Goal: Task Accomplishment & Management: Complete application form

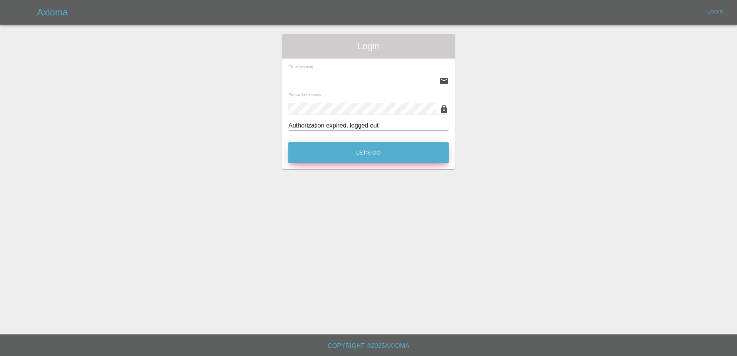
type input "[PERSON_NAME][EMAIL_ADDRESS][PERSON_NAME][DOMAIN_NAME]"
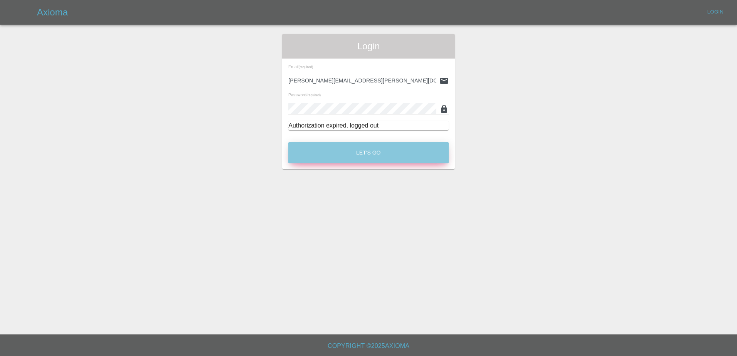
click at [397, 153] on button "Let's Go" at bounding box center [368, 152] width 160 height 21
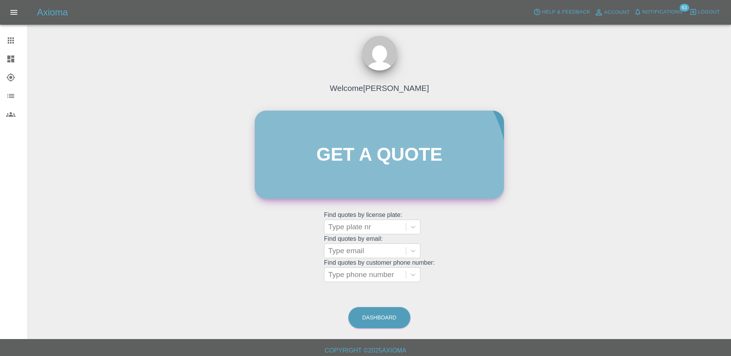
click at [370, 175] on link "Get a quote" at bounding box center [379, 155] width 249 height 88
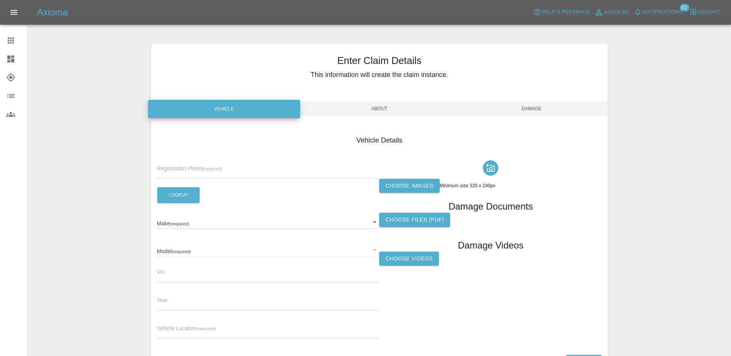
click at [251, 168] on input "text" at bounding box center [268, 173] width 223 height 11
click at [182, 172] on input "text" at bounding box center [268, 173] width 223 height 11
paste input "DU75XVX"
type input "DU75XVX"
click at [181, 194] on button "Lookup" at bounding box center [178, 195] width 42 height 16
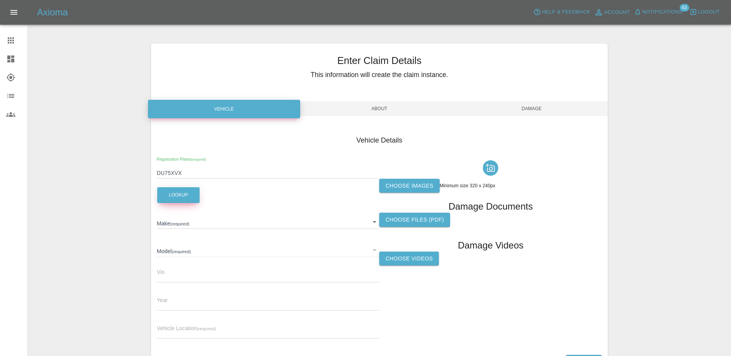
type input "FORD"
type input "CAPRI PREMIUM AWD"
type input "[US_VEHICLE_IDENTIFICATION_NUMBER]"
type input "2025"
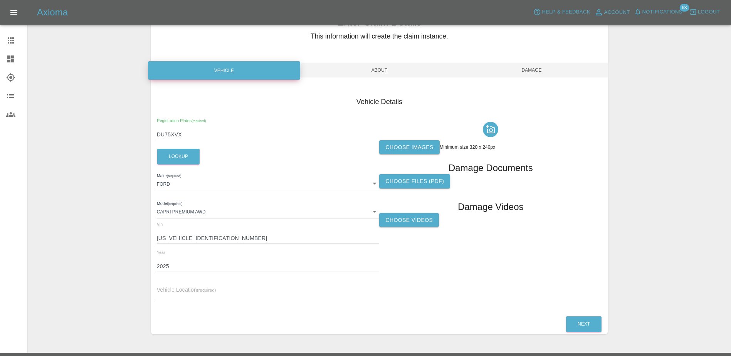
click at [192, 263] on input "2025" at bounding box center [268, 266] width 223 height 11
click at [192, 285] on div "Vehicle Location (required)" at bounding box center [268, 290] width 223 height 22
click at [190, 291] on input "text" at bounding box center [268, 294] width 223 height 11
click at [396, 152] on label "Choose images" at bounding box center [409, 147] width 60 height 14
click at [0, 0] on input "Choose images" at bounding box center [0, 0] width 0 height 0
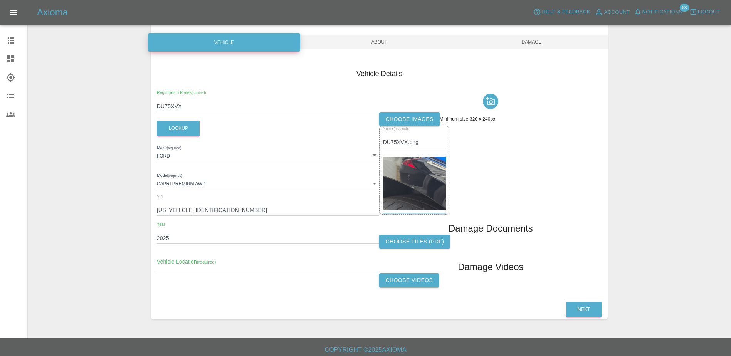
scroll to position [71, 0]
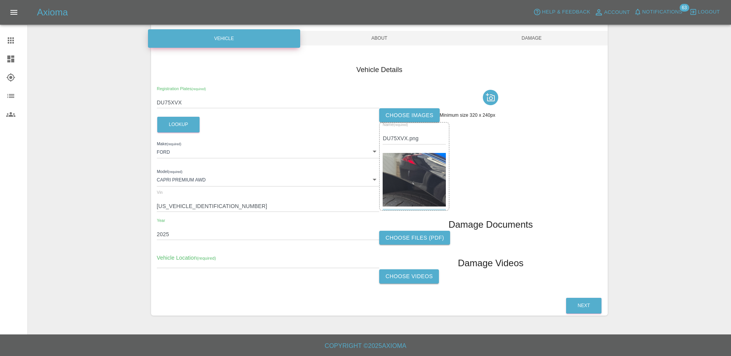
click at [177, 261] on input "text" at bounding box center [268, 262] width 223 height 11
click at [219, 261] on input "text" at bounding box center [268, 262] width 223 height 11
paste input "[STREET_ADDRESS]"
type input "[STREET_ADDRESS]"
click at [576, 300] on button "Next" at bounding box center [583, 306] width 35 height 16
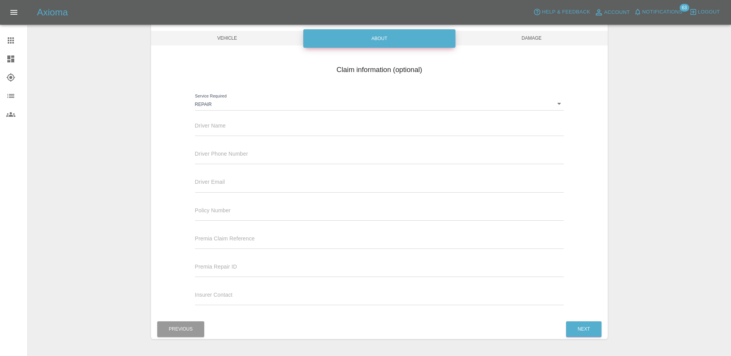
click at [255, 130] on input "text" at bounding box center [379, 130] width 369 height 11
click at [229, 130] on input "text" at bounding box center [379, 130] width 369 height 11
paste input "[PERSON_NAME]"
type input "[PERSON_NAME]"
click at [214, 166] on div "Driver Phone Number" at bounding box center [379, 157] width 381 height 28
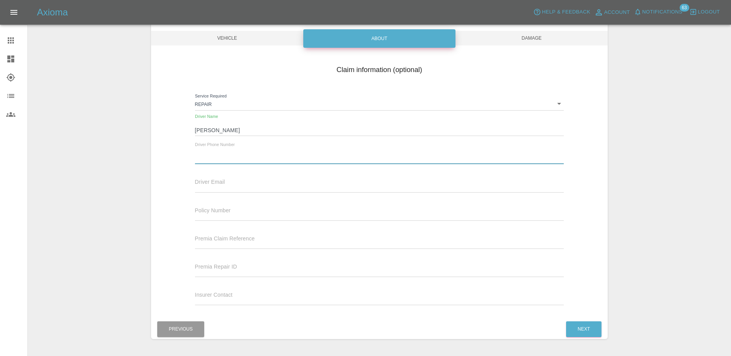
drag, startPoint x: 218, startPoint y: 160, endPoint x: 255, endPoint y: 172, distance: 39.3
click at [219, 160] on input "text" at bounding box center [379, 158] width 369 height 11
click at [232, 157] on input "text" at bounding box center [379, 158] width 369 height 11
paste input "447525791628"
click at [200, 157] on input "447525791628" at bounding box center [379, 158] width 369 height 11
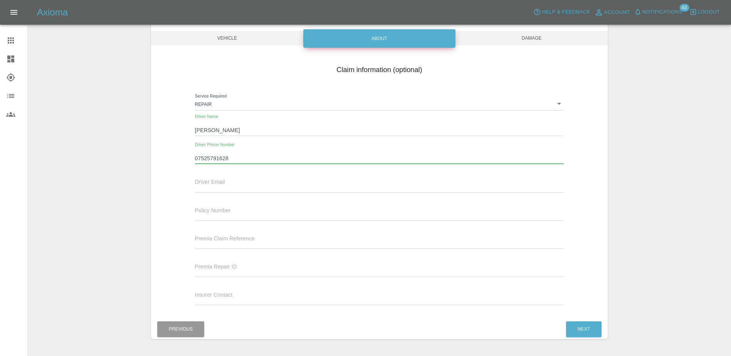
type input "07525791628"
click at [274, 178] on div "Driver Email" at bounding box center [379, 182] width 369 height 22
drag, startPoint x: 567, startPoint y: 315, endPoint x: 575, endPoint y: 327, distance: 14.4
click at [575, 327] on div "Enter Claim Details This information will create the claim instance. Vehicle Ab…" at bounding box center [379, 156] width 457 height 366
click at [576, 326] on button "Next" at bounding box center [583, 330] width 35 height 16
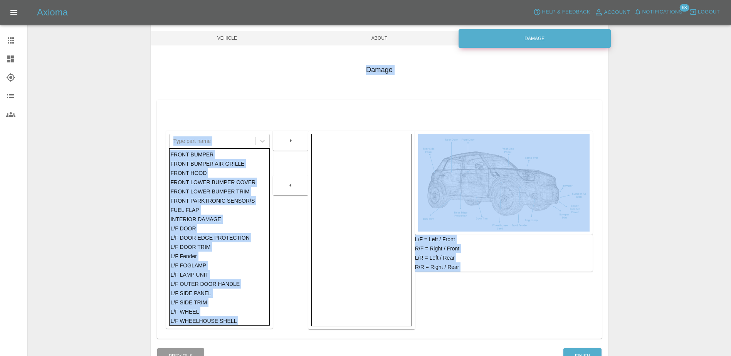
click at [384, 206] on div at bounding box center [361, 230] width 101 height 193
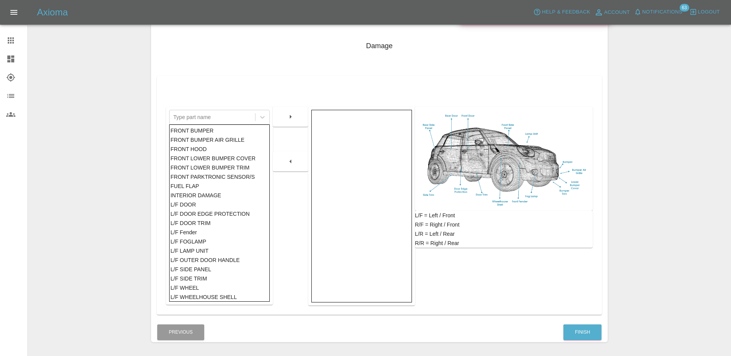
scroll to position [121, 0]
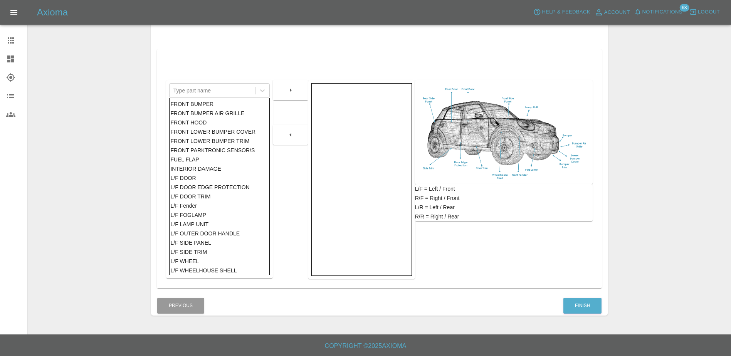
click at [340, 113] on div at bounding box center [361, 179] width 101 height 193
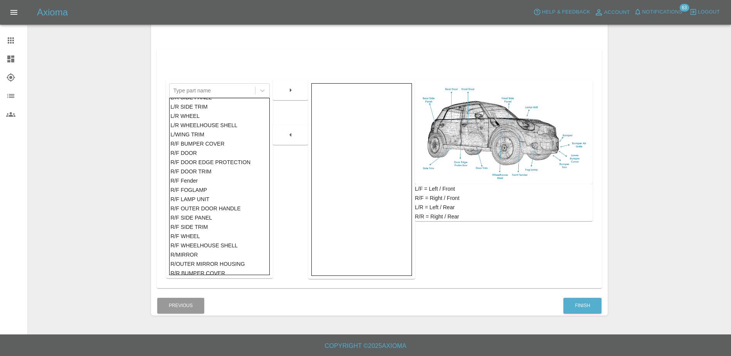
scroll to position [445, 0]
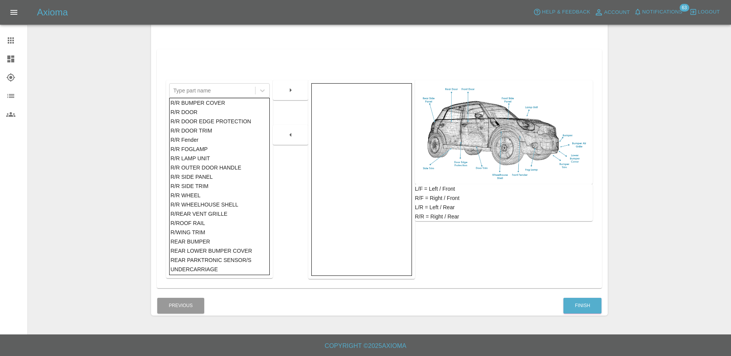
click at [196, 195] on div "R/R WHEEL" at bounding box center [219, 195] width 98 height 9
click at [201, 203] on div "R/R WHEELHOUSE SHELL" at bounding box center [219, 204] width 98 height 9
click at [192, 180] on div "R/R SIDE PANEL" at bounding box center [219, 176] width 98 height 9
click at [286, 97] on button "button" at bounding box center [290, 90] width 25 height 14
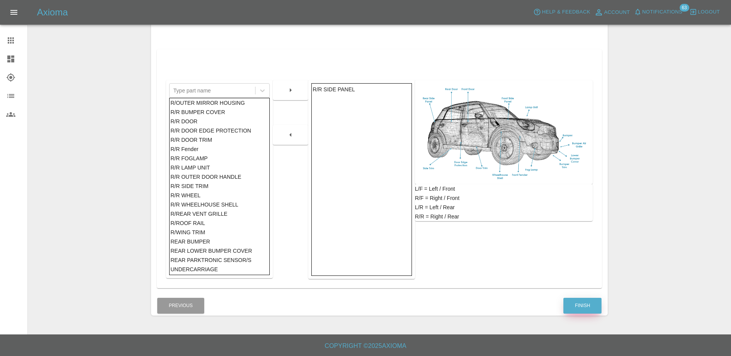
click at [580, 304] on button "Finish" at bounding box center [583, 306] width 38 height 16
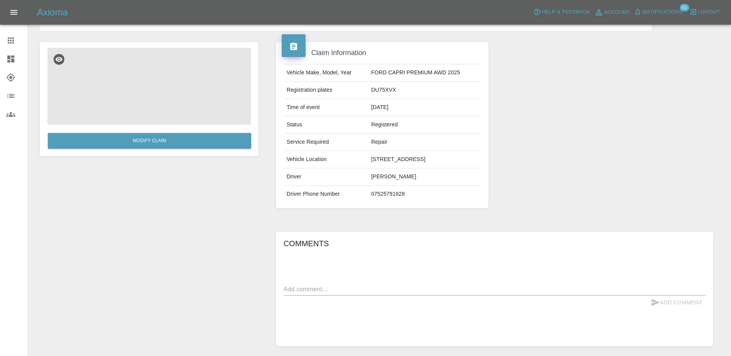
scroll to position [59, 0]
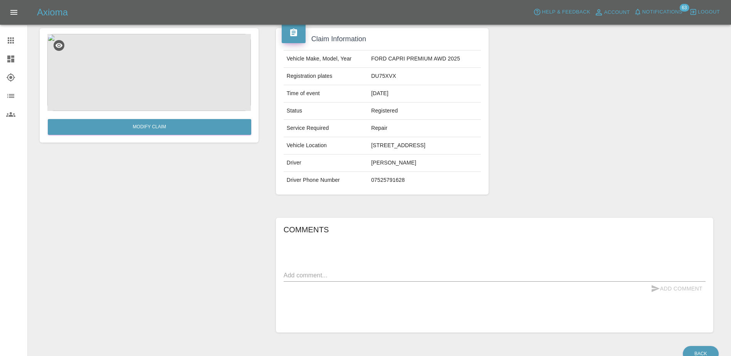
click at [371, 267] on div "Comments x Add Comment" at bounding box center [495, 275] width 422 height 103
click at [369, 273] on textarea at bounding box center [495, 275] width 422 height 9
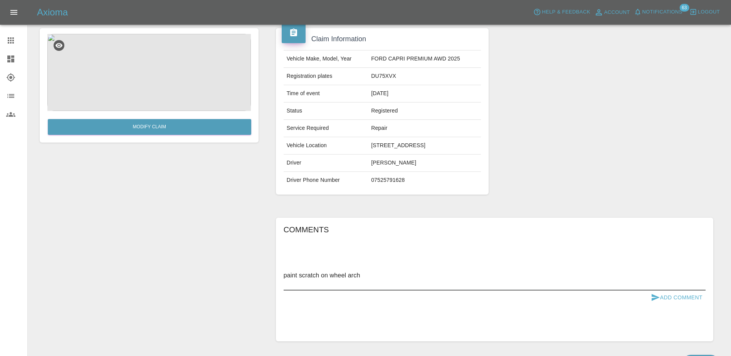
type textarea "paint scratch on wheel arch"
click at [672, 298] on button "Add Comment" at bounding box center [677, 298] width 58 height 14
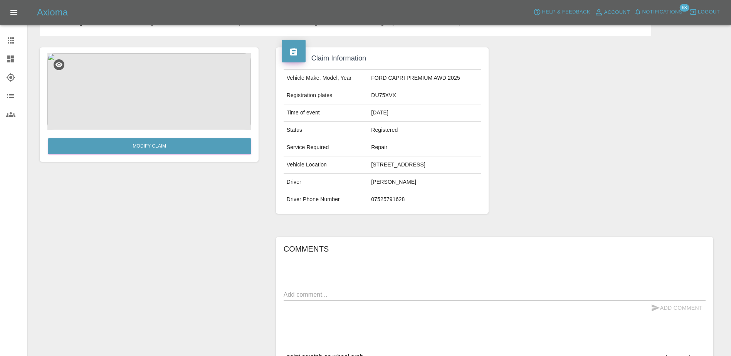
scroll to position [20, 0]
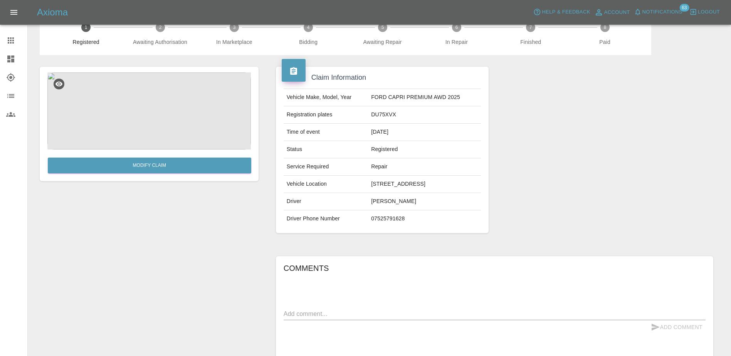
click at [12, 37] on icon at bounding box center [11, 40] width 6 height 6
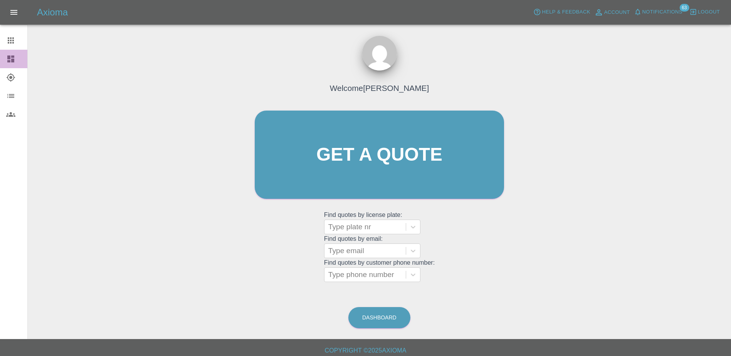
click at [15, 57] on div at bounding box center [17, 58] width 22 height 9
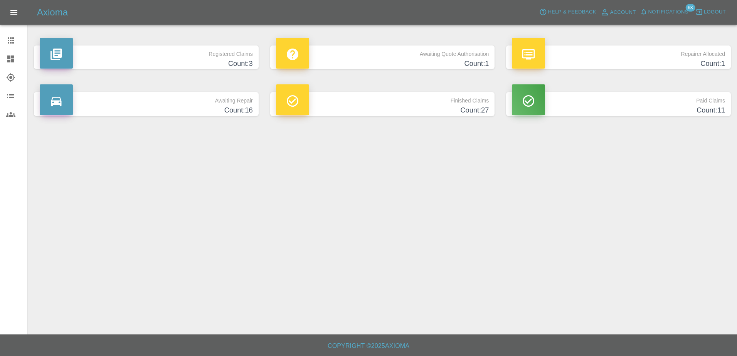
click at [394, 58] on p "Awaiting Quote Authorisation" at bounding box center [382, 51] width 213 height 13
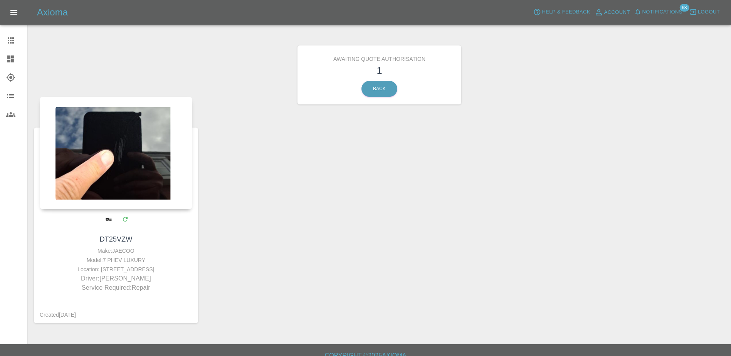
click at [137, 172] on div at bounding box center [116, 153] width 153 height 113
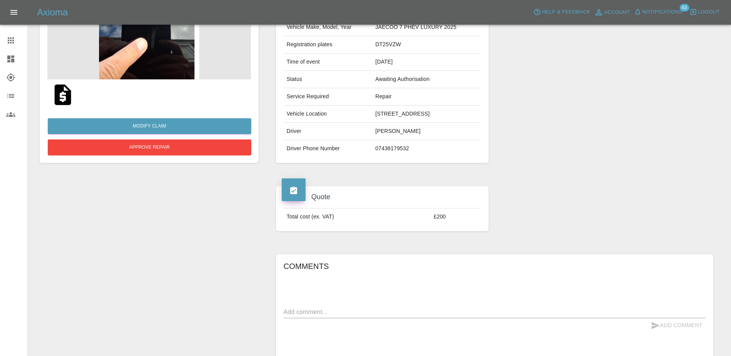
scroll to position [77, 0]
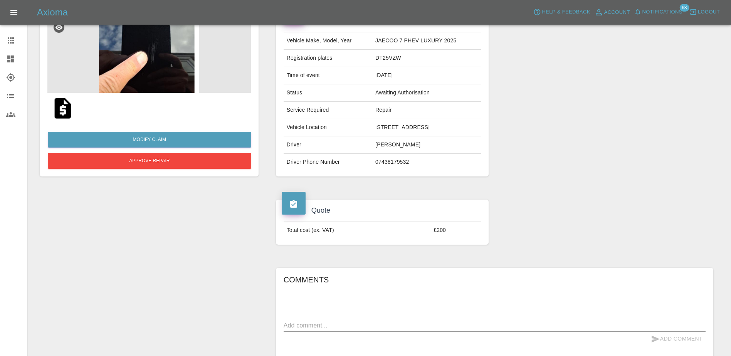
click at [145, 66] on img at bounding box center [149, 54] width 204 height 77
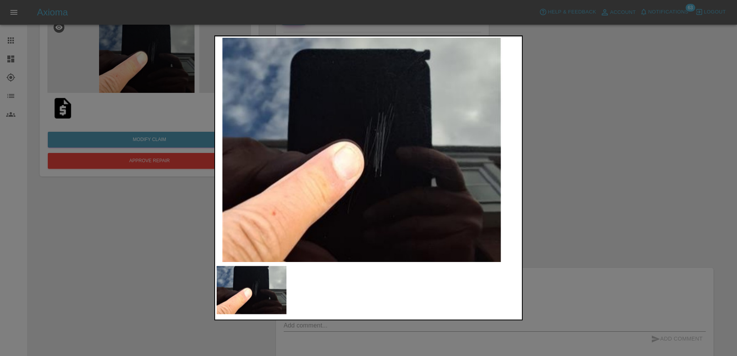
click at [559, 143] on div at bounding box center [368, 178] width 737 height 356
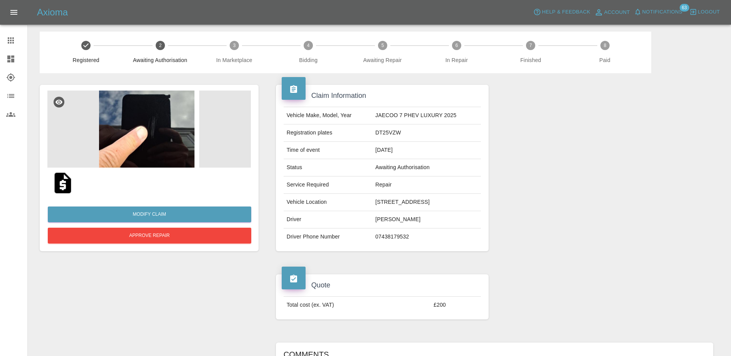
scroll to position [0, 0]
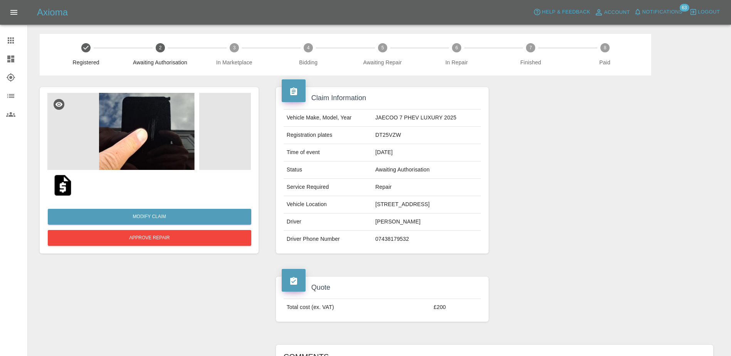
click at [67, 193] on img at bounding box center [63, 185] width 25 height 25
click at [14, 44] on icon at bounding box center [10, 40] width 9 height 9
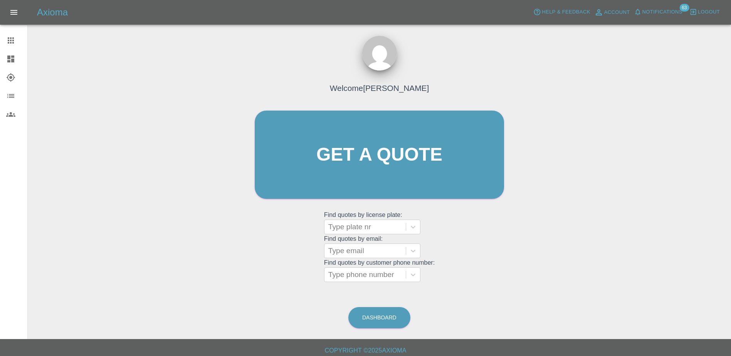
click at [654, 11] on span "Notifications" at bounding box center [663, 12] width 40 height 9
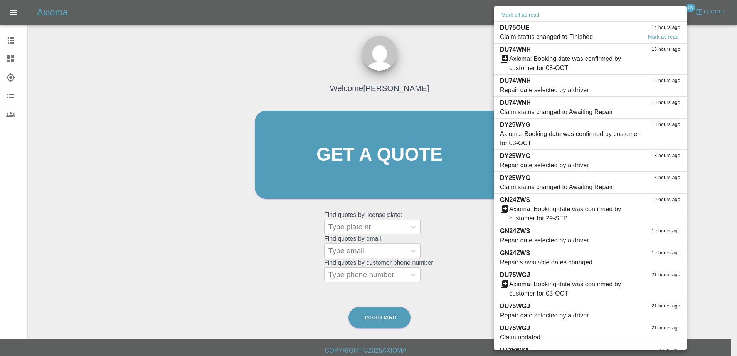
click at [635, 41] on span "Claim status changed to Finished" at bounding box center [571, 36] width 142 height 9
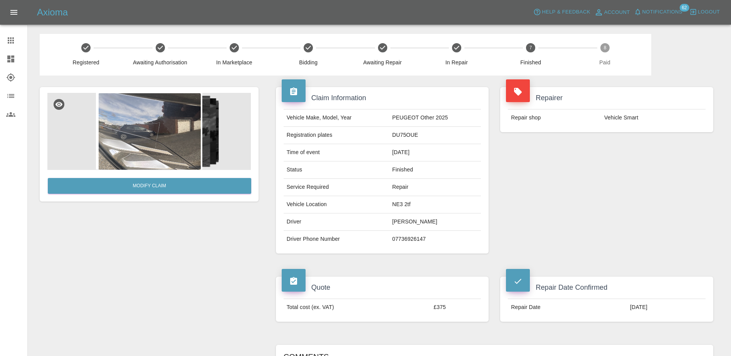
click at [410, 135] on td "DU75OUE" at bounding box center [435, 135] width 92 height 17
copy td "DU75OUE"
click at [17, 42] on div at bounding box center [17, 40] width 22 height 9
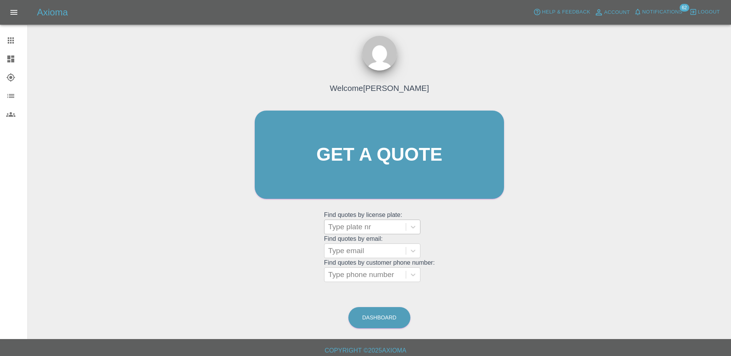
click at [375, 226] on div at bounding box center [365, 227] width 74 height 11
paste input "GN24ZWS"
type input "GN24ZWS"
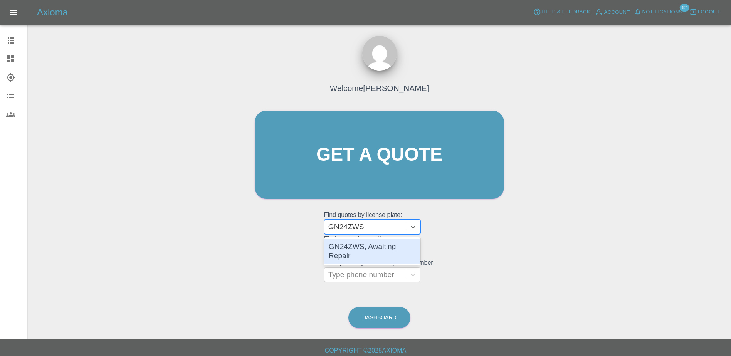
click at [388, 247] on div "GN24ZWS, Awaiting Repair" at bounding box center [372, 251] width 96 height 25
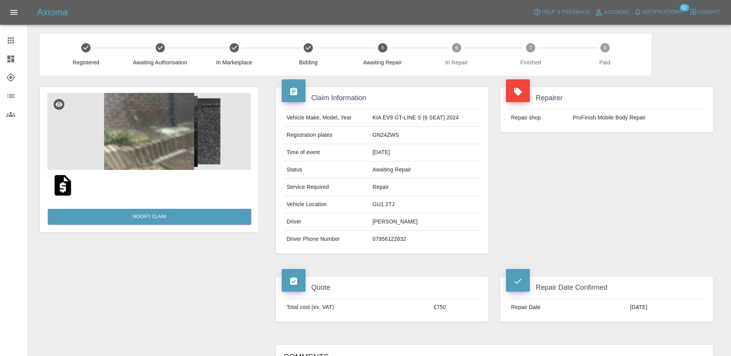
drag, startPoint x: 651, startPoint y: 231, endPoint x: 647, endPoint y: 233, distance: 4.5
click at [651, 231] on div "Repairer Repair shop ProFinish Mobile Body Repair" at bounding box center [607, 171] width 225 height 190
drag, startPoint x: 11, startPoint y: 40, endPoint x: 27, endPoint y: 48, distance: 18.1
click at [11, 40] on icon at bounding box center [11, 40] width 6 height 6
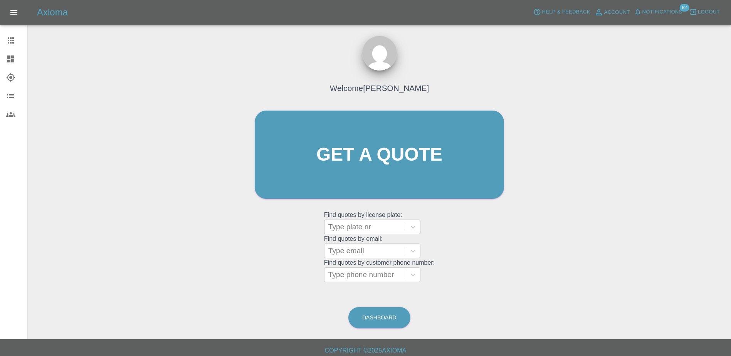
click at [362, 226] on div at bounding box center [365, 227] width 74 height 11
paste input "DW25RUH"
type input "DW25RUH"
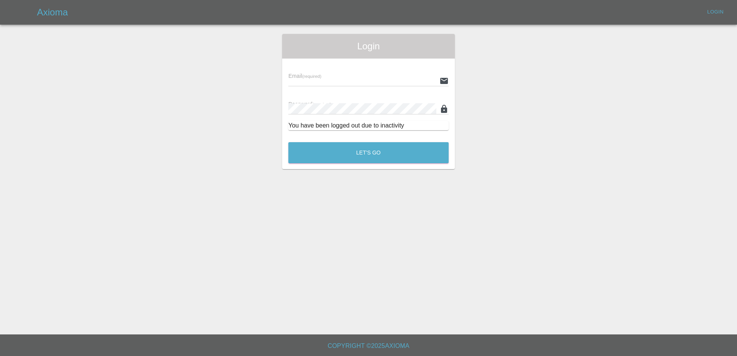
type input "[PERSON_NAME][EMAIL_ADDRESS][PERSON_NAME][DOMAIN_NAME]"
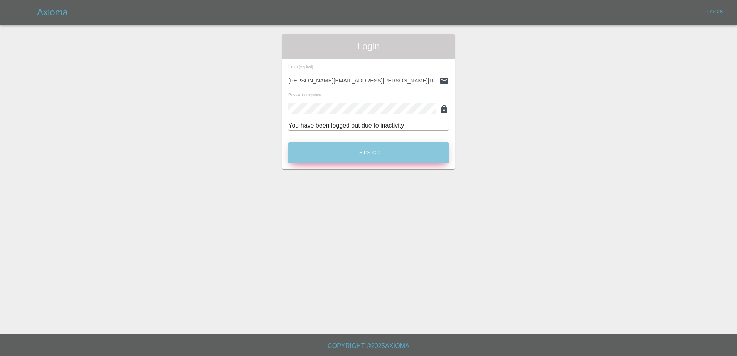
click at [348, 158] on button "Let's Go" at bounding box center [368, 152] width 160 height 21
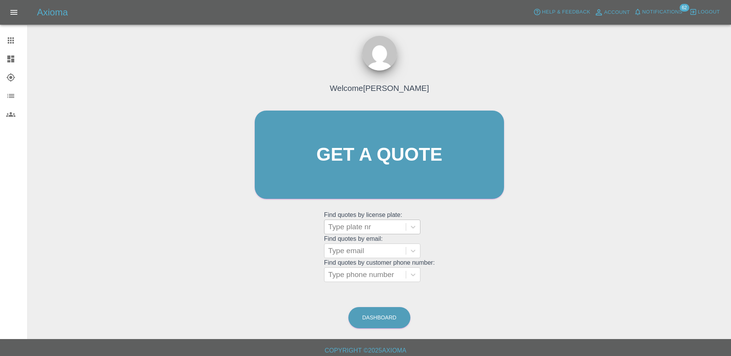
click at [356, 234] on div "Type plate nr" at bounding box center [365, 227] width 81 height 14
paste input "DW25RUH"
type input "DW25RUH"
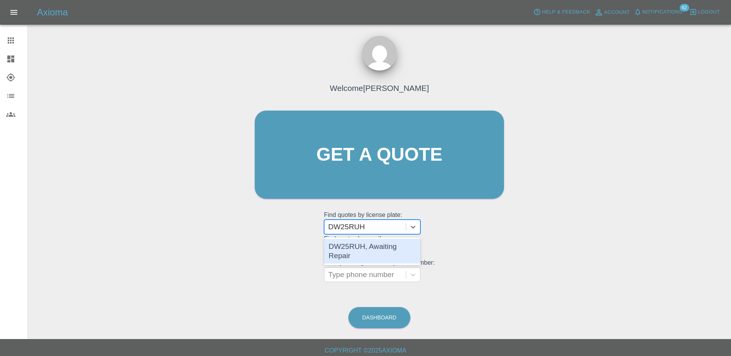
click at [358, 246] on div "DW25RUH, Awaiting Repair" at bounding box center [372, 251] width 96 height 25
